Goal: Find specific page/section

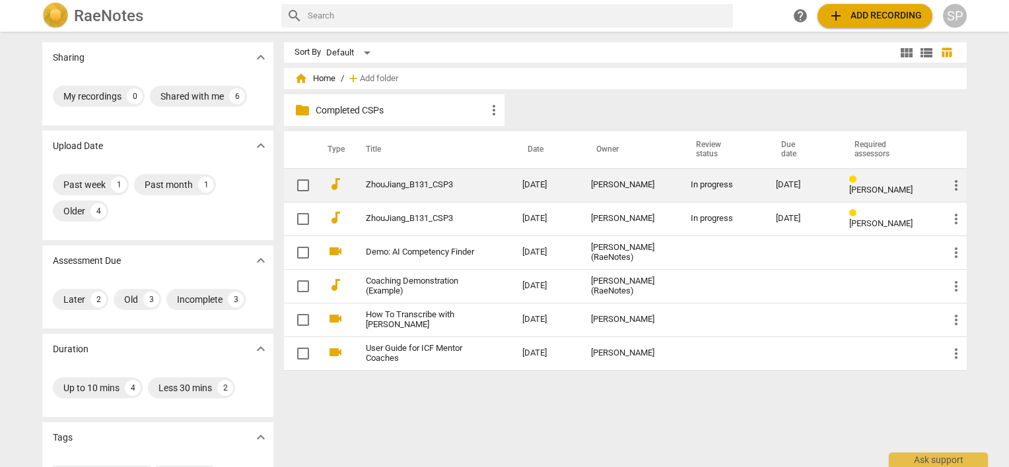
click at [403, 180] on link "ZhouJiang_B131_CSP3" at bounding box center [420, 185] width 109 height 10
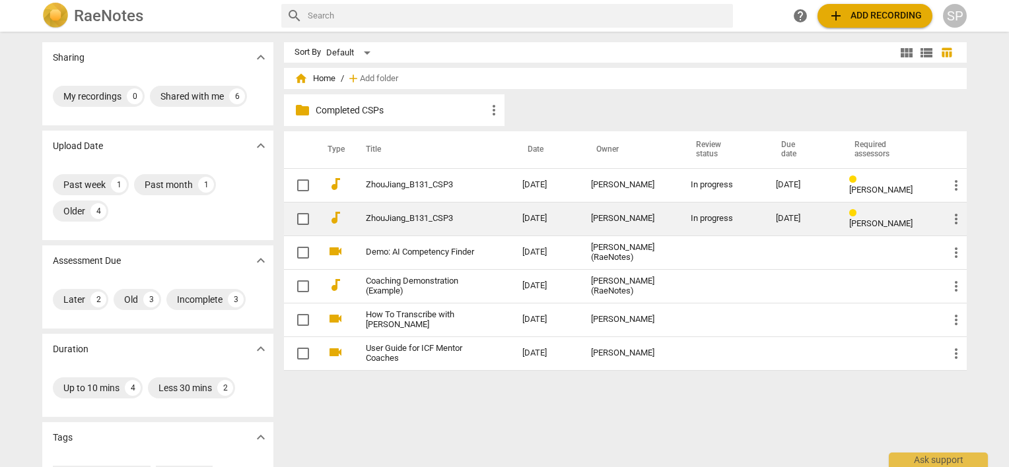
click at [422, 219] on link "ZhouJiang_B131_CSP3" at bounding box center [420, 219] width 109 height 10
drag, startPoint x: 465, startPoint y: 220, endPoint x: 359, endPoint y: 215, distance: 107.1
